Goal: Information Seeking & Learning: Learn about a topic

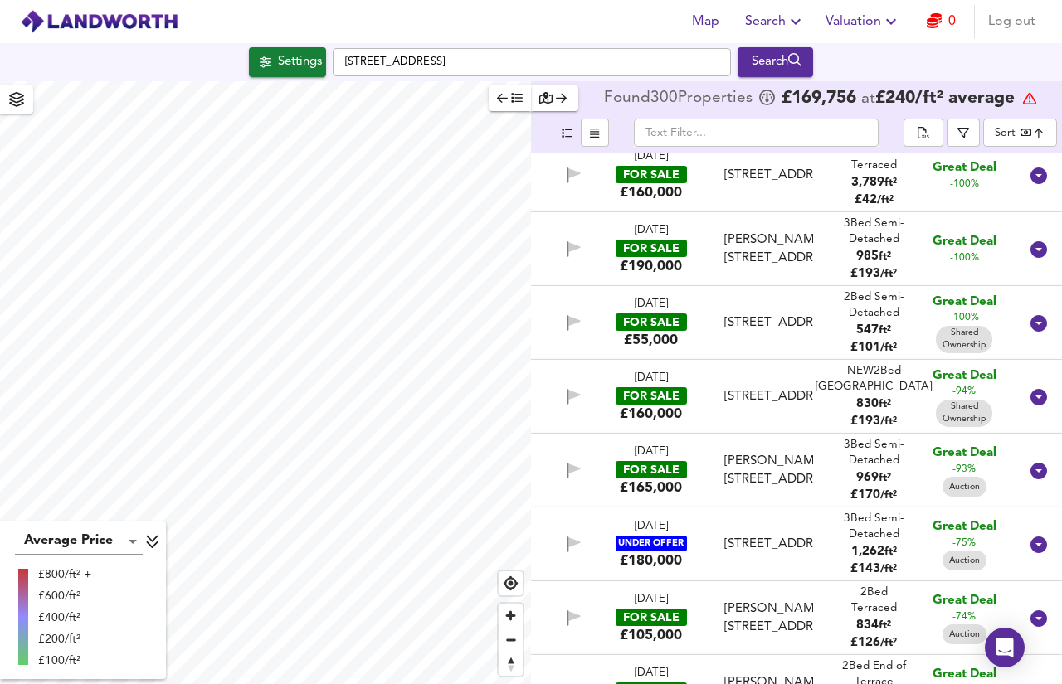
scroll to position [90, 0]
click at [957, 129] on span "button" at bounding box center [963, 133] width 17 height 12
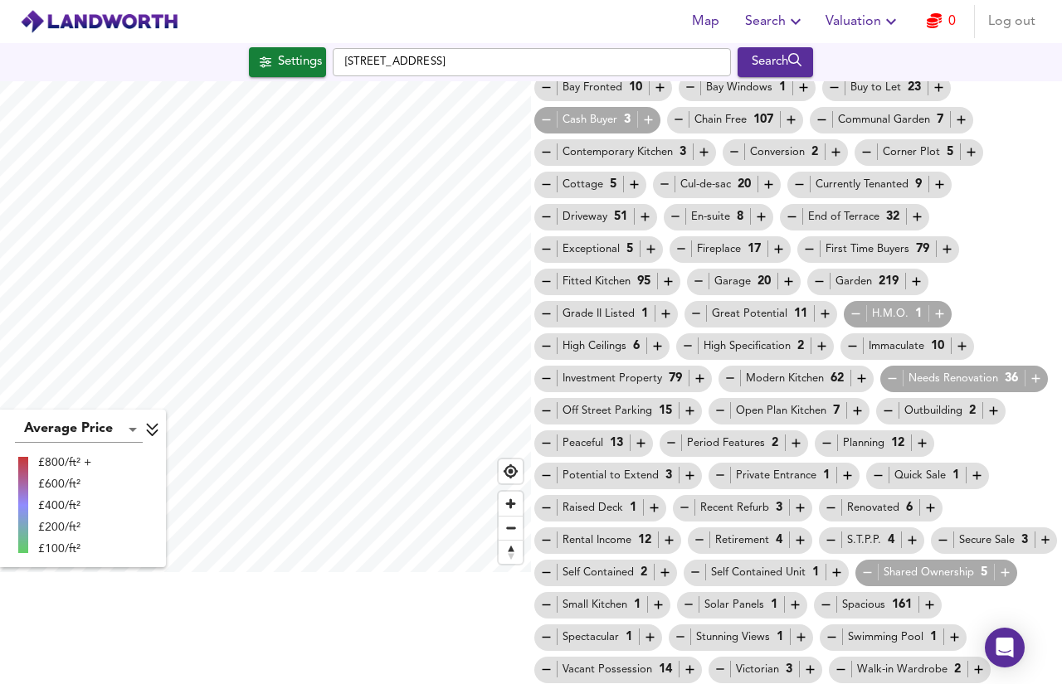
scroll to position [145, 0]
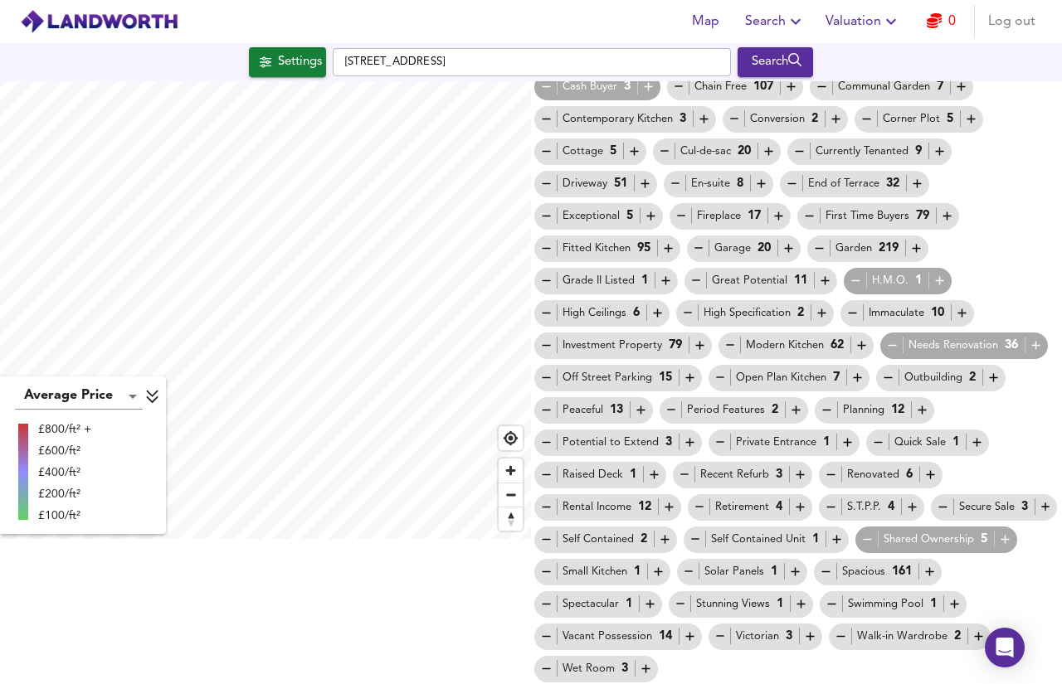
click at [860, 547] on icon "button" at bounding box center [867, 540] width 14 height 14
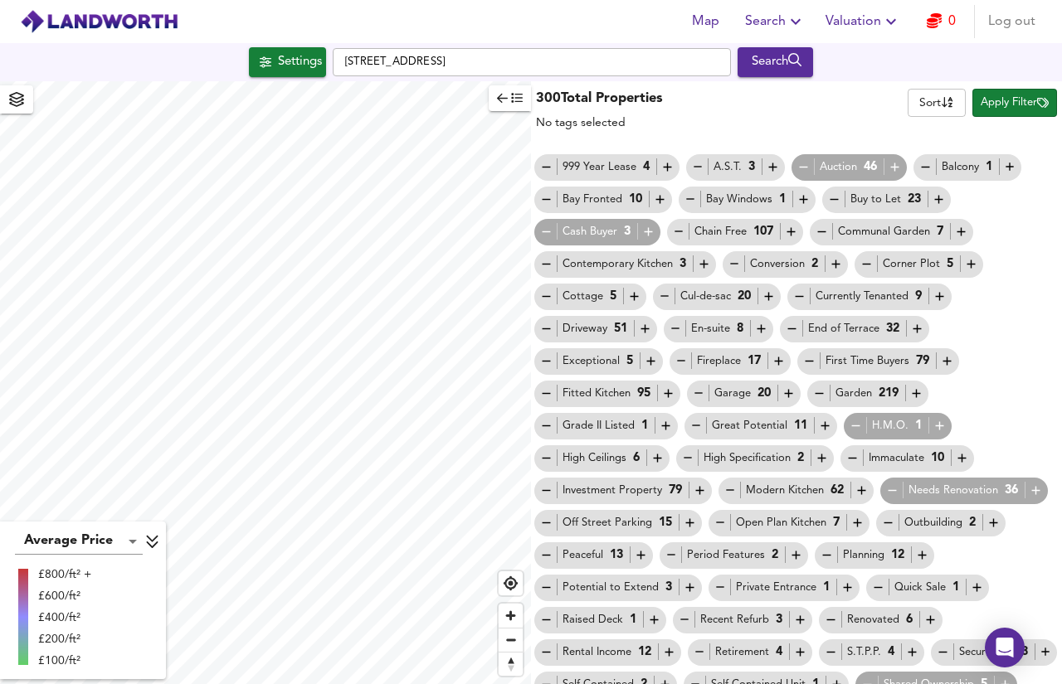
click at [513, 101] on icon "button" at bounding box center [517, 98] width 12 height 12
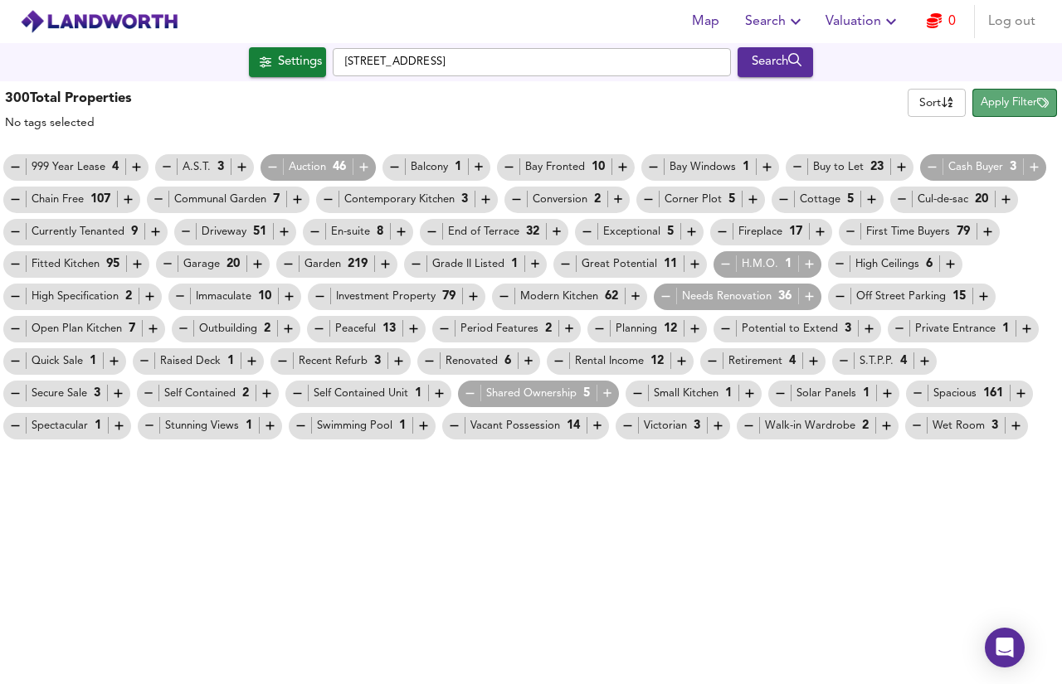
click at [1005, 98] on span "Apply Filter" at bounding box center [1015, 103] width 68 height 19
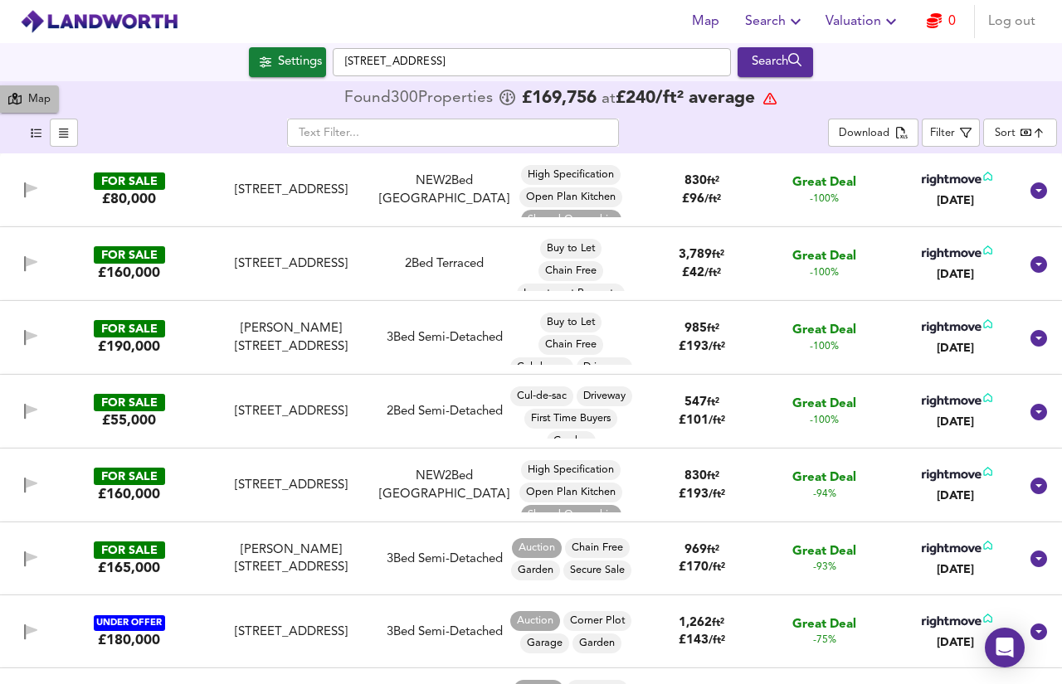
click at [26, 105] on div "Map" at bounding box center [29, 99] width 42 height 21
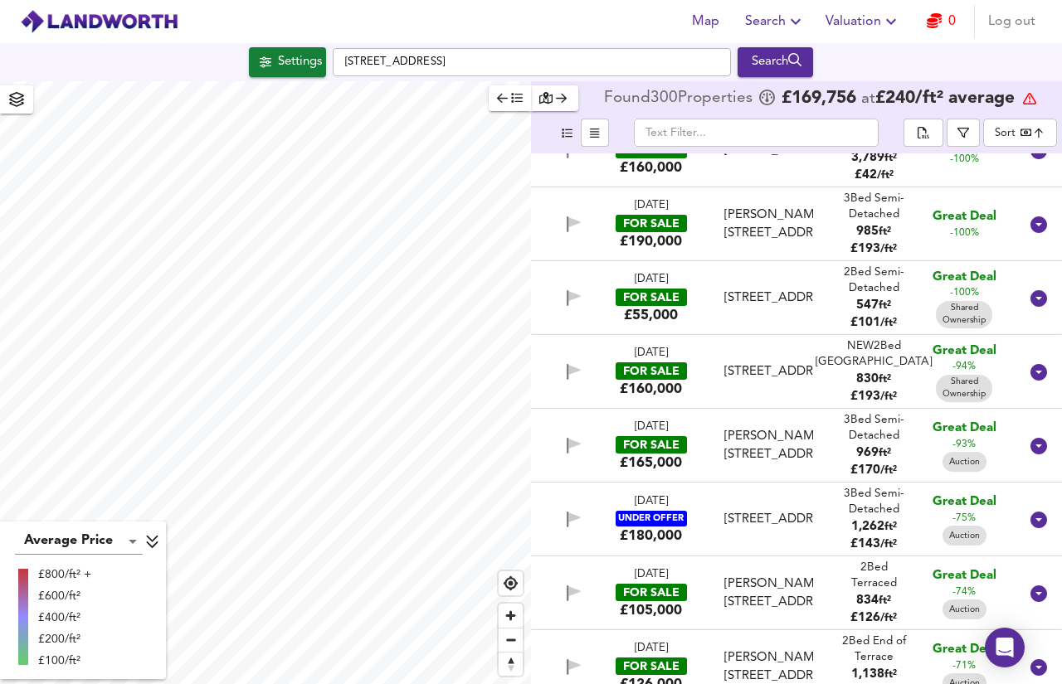
scroll to position [113, 0]
click at [954, 138] on button "button" at bounding box center [963, 133] width 33 height 28
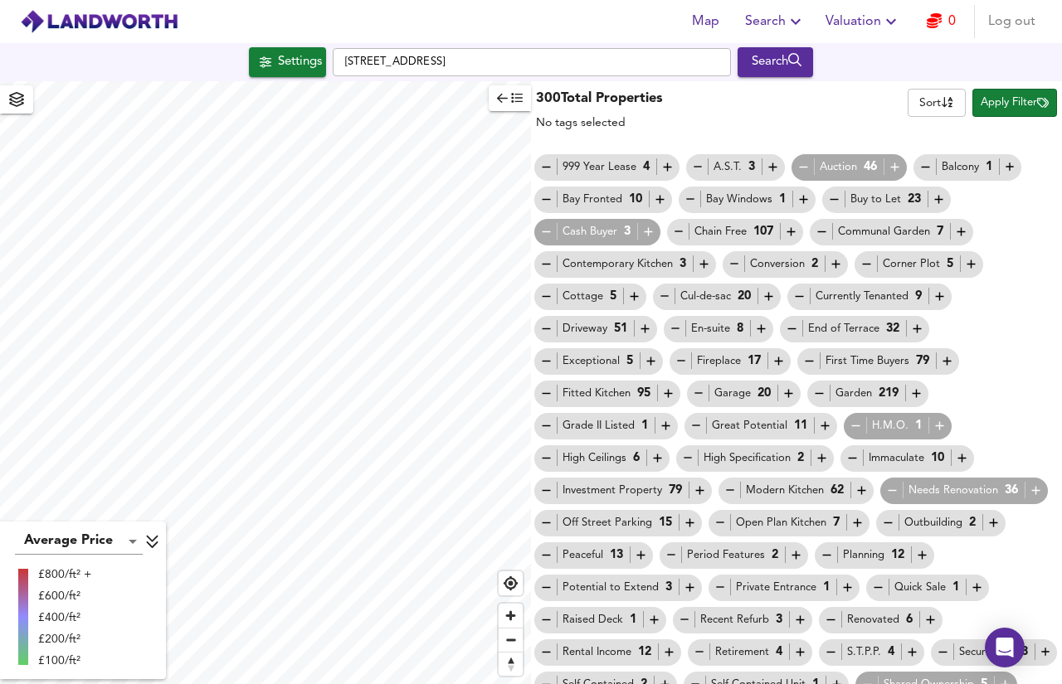
scroll to position [145, 0]
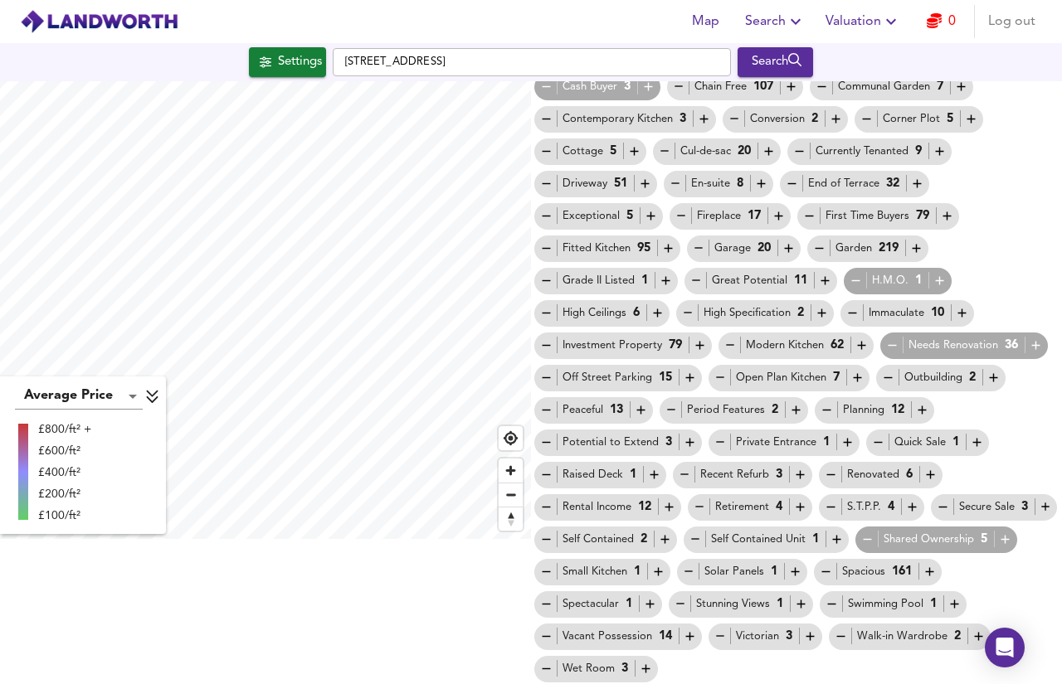
click at [860, 548] on div "Shared Ownership 5" at bounding box center [936, 539] width 152 height 17
click at [860, 547] on icon "button" at bounding box center [867, 540] width 14 height 14
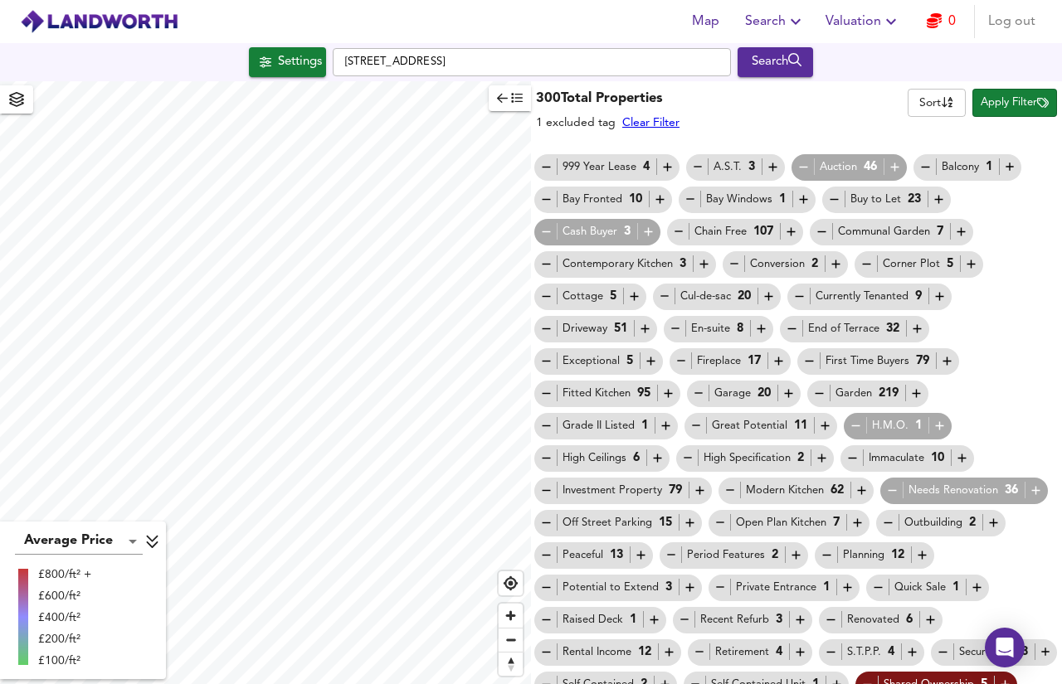
click at [1005, 103] on span "Apply Filter" at bounding box center [1015, 103] width 68 height 19
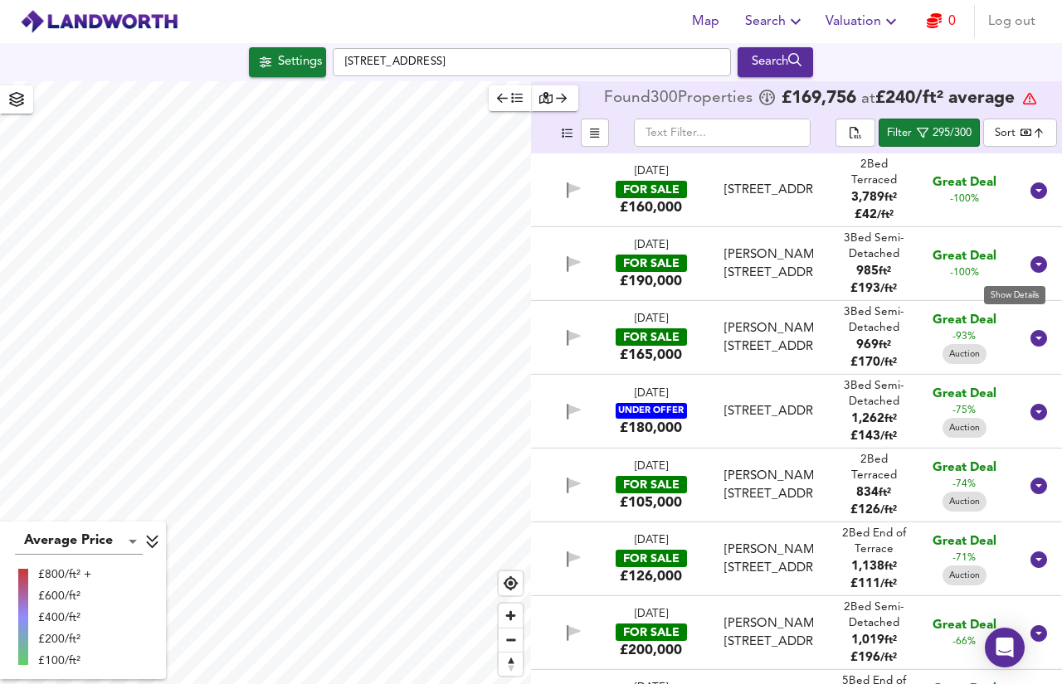
click at [1030, 265] on icon at bounding box center [1038, 264] width 17 height 17
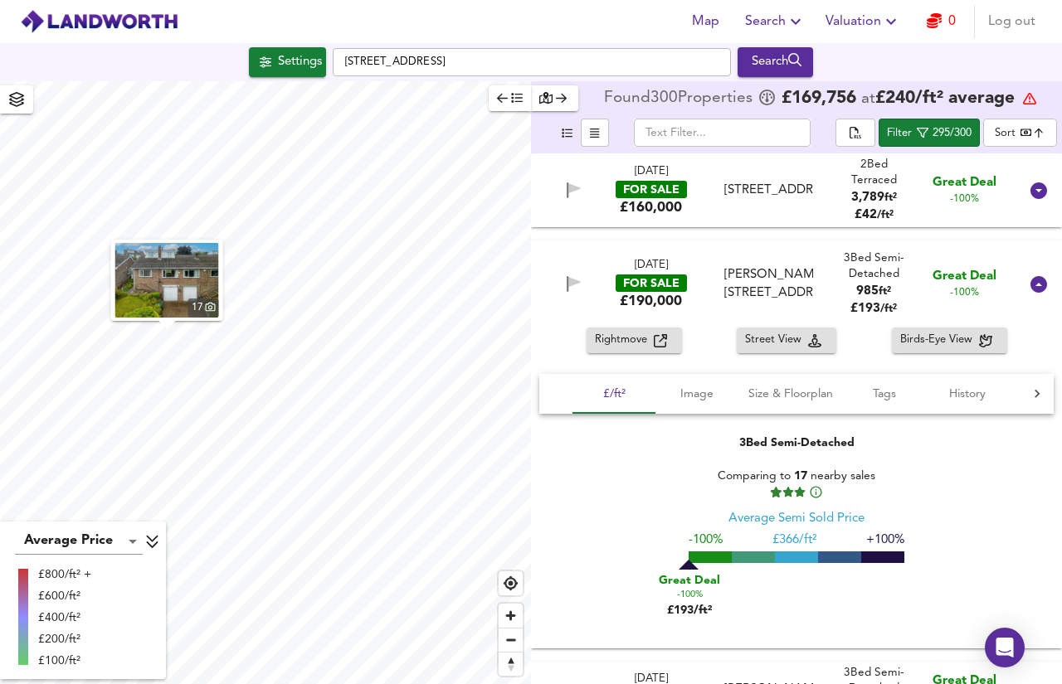
click at [632, 343] on span "Rightmove" at bounding box center [624, 340] width 59 height 19
